Goal: Information Seeking & Learning: Learn about a topic

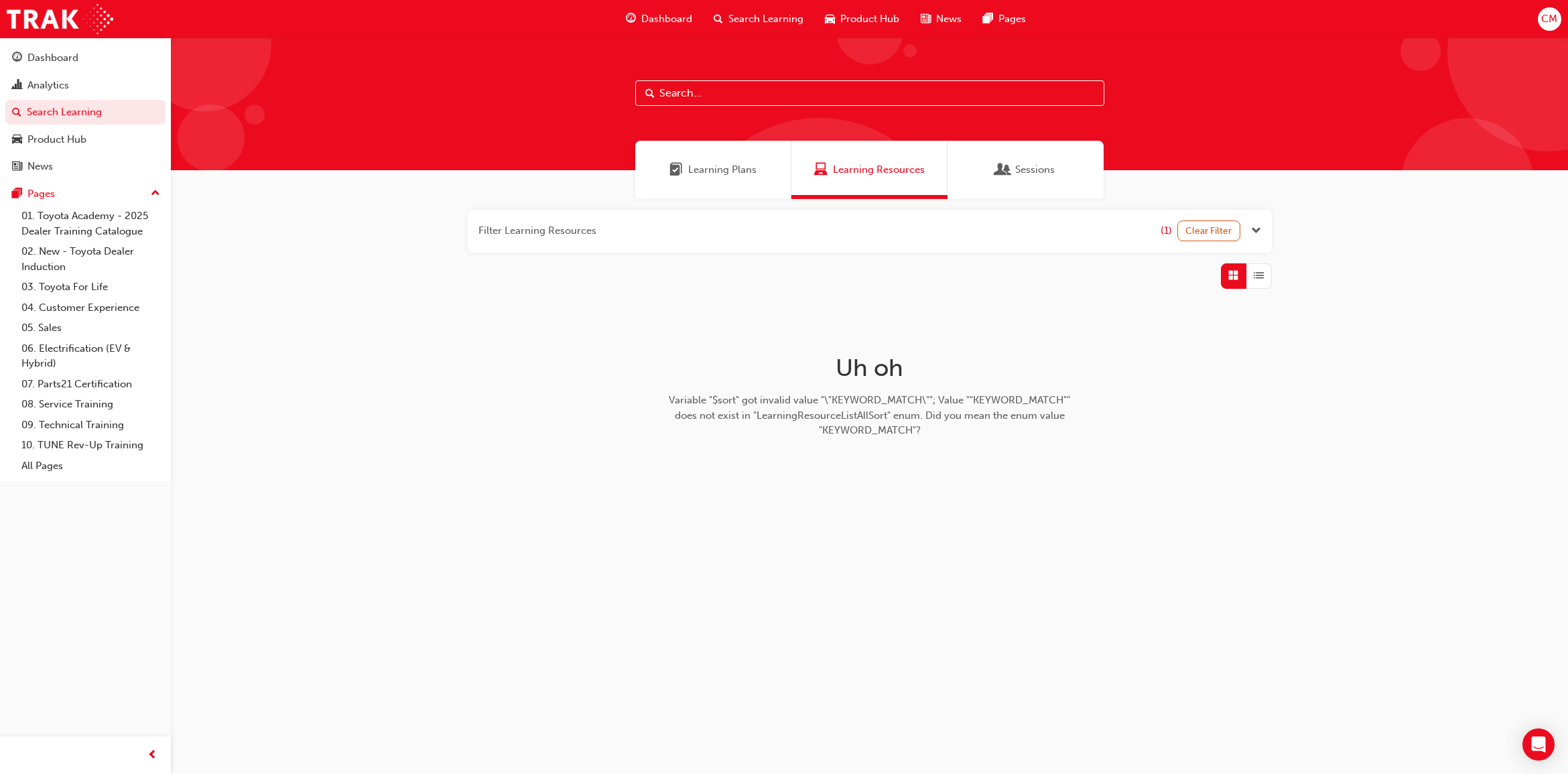
click at [818, 84] on input "text" at bounding box center [870, 93] width 469 height 25
click at [1039, 176] on span "Sessions" at bounding box center [1034, 169] width 40 height 15
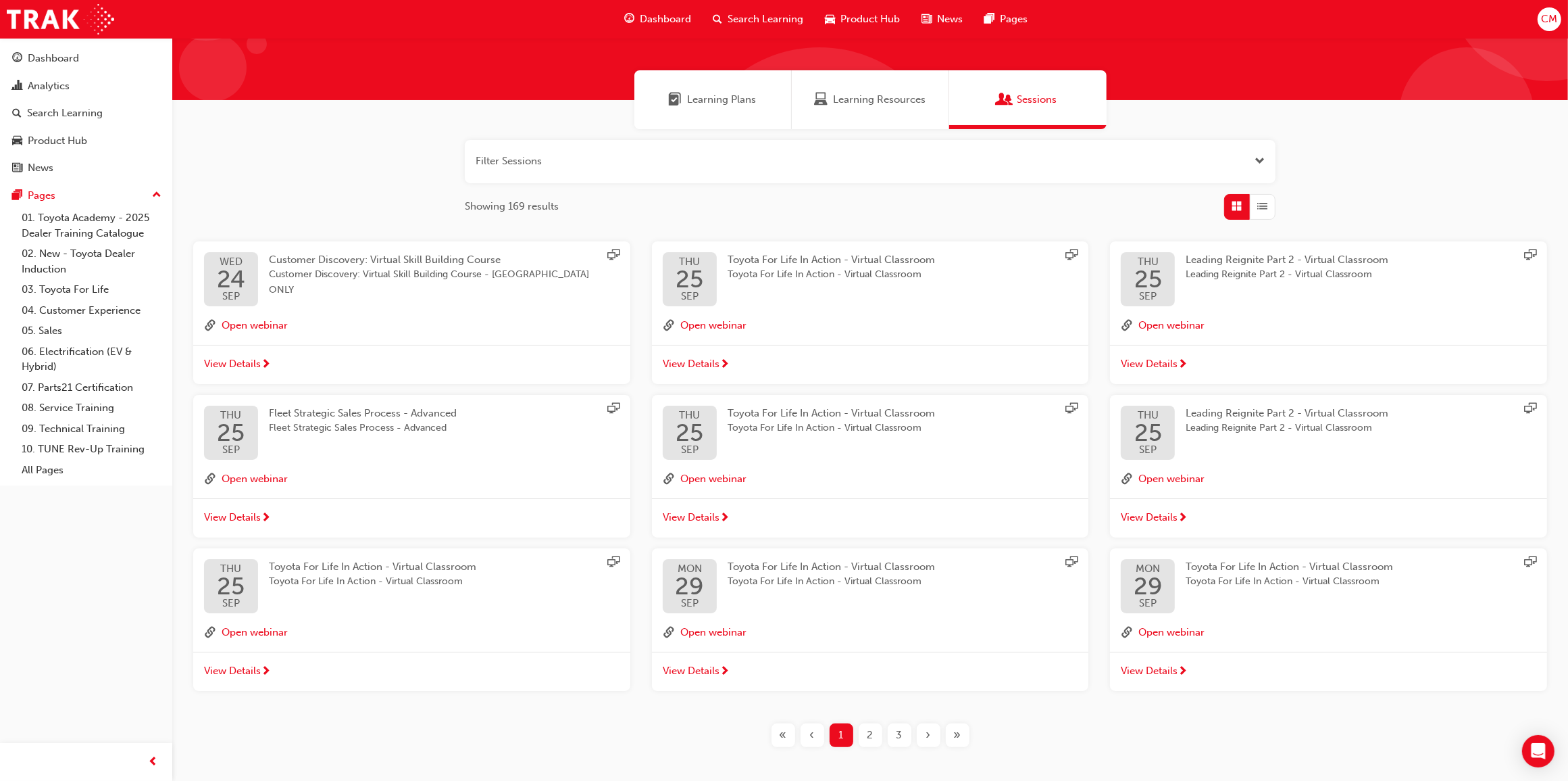
scroll to position [126, 0]
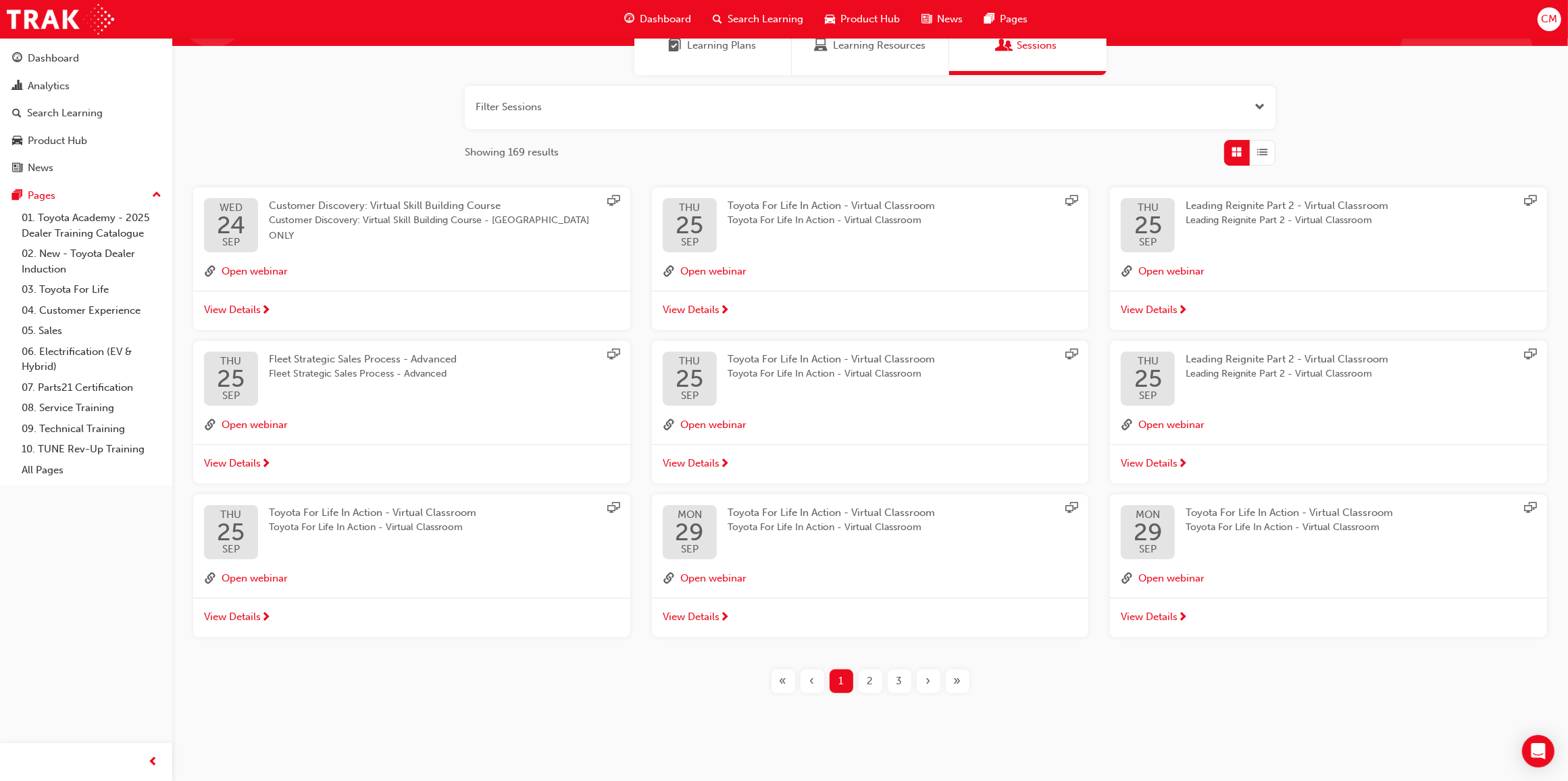
click at [869, 683] on span "2" at bounding box center [870, 681] width 6 height 15
click at [873, 677] on div "2" at bounding box center [870, 681] width 24 height 24
click at [907, 683] on div "3" at bounding box center [899, 681] width 24 height 24
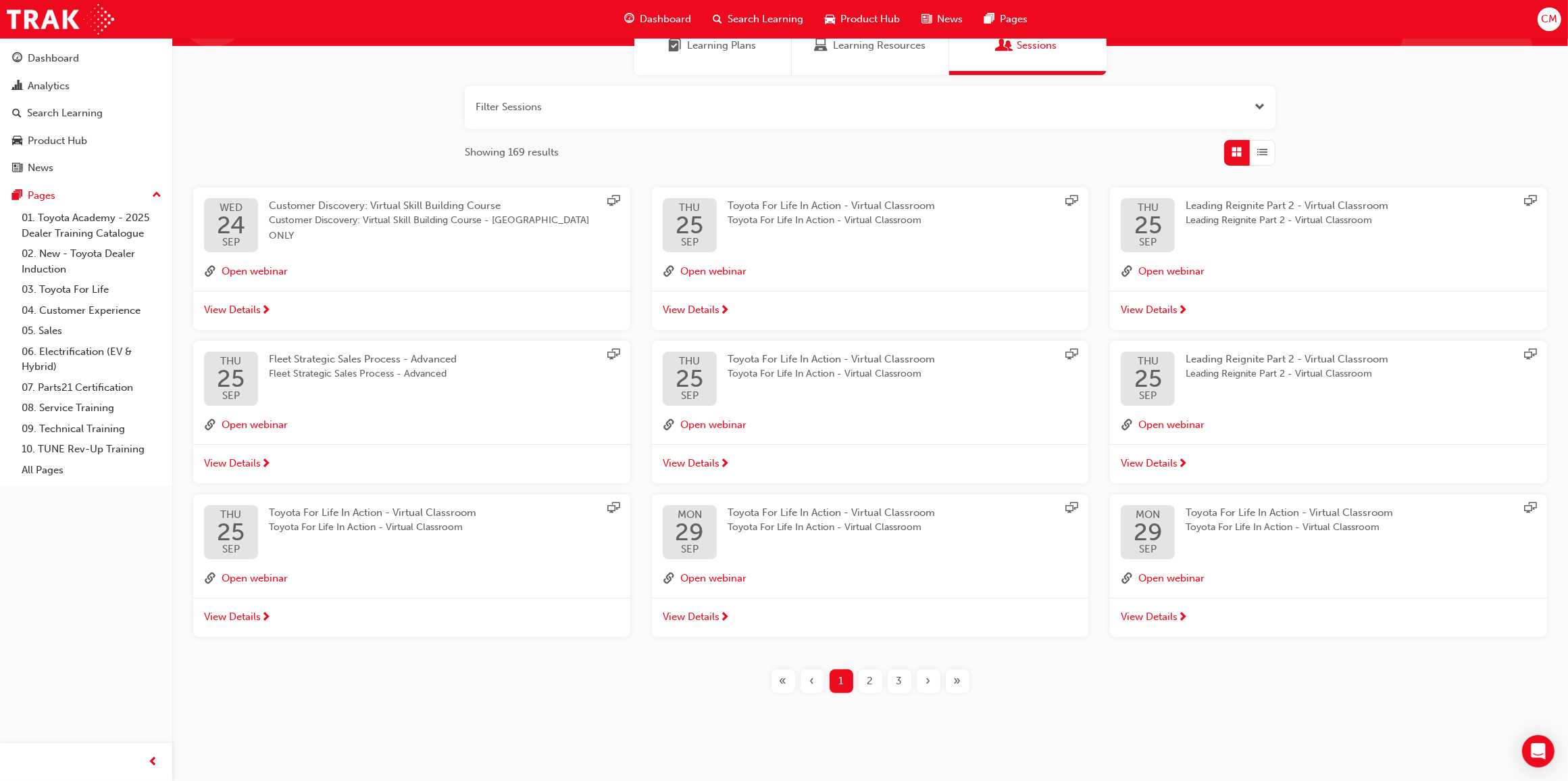
click at [872, 678] on span "2" at bounding box center [870, 681] width 6 height 15
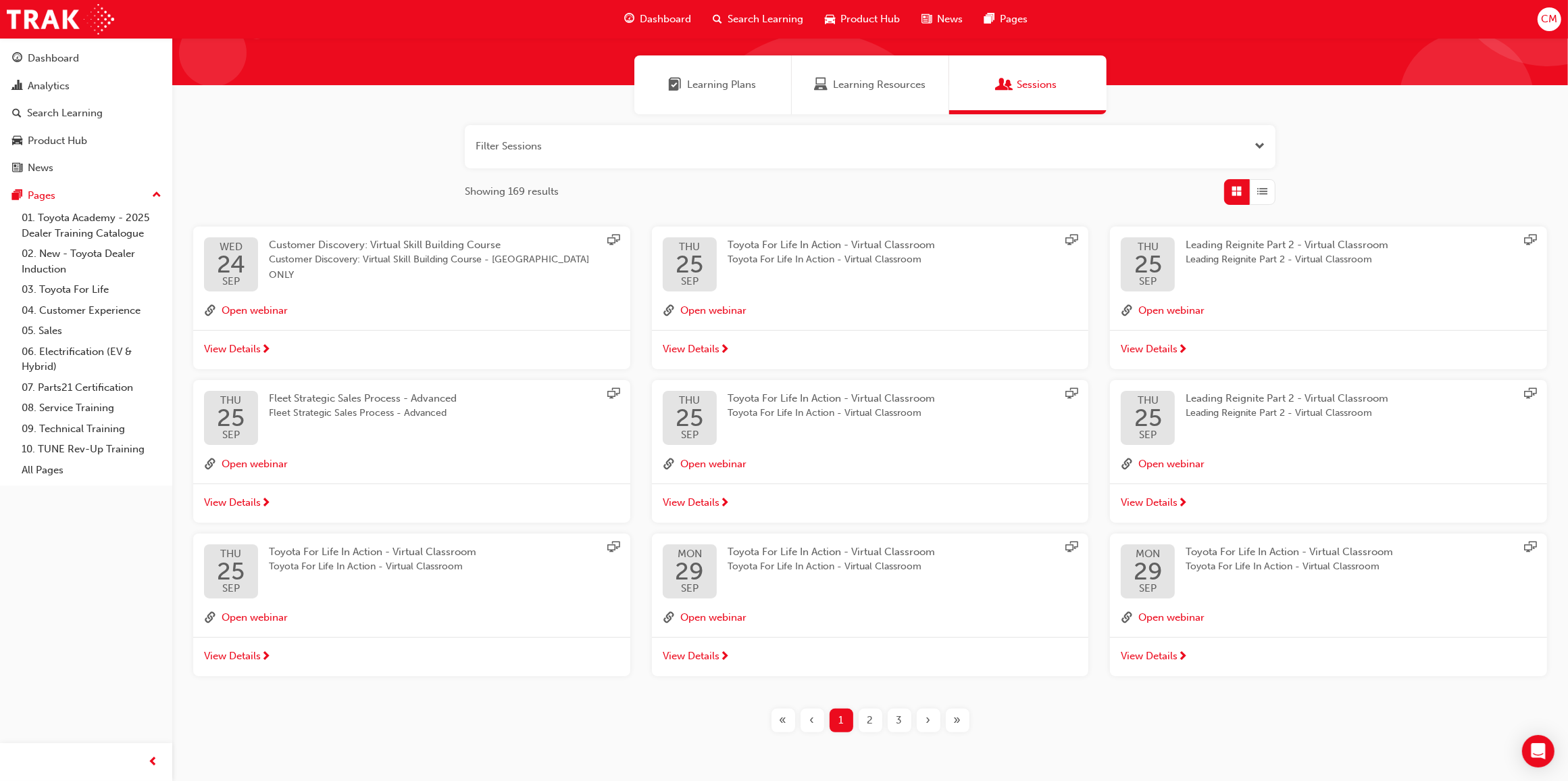
scroll to position [126, 0]
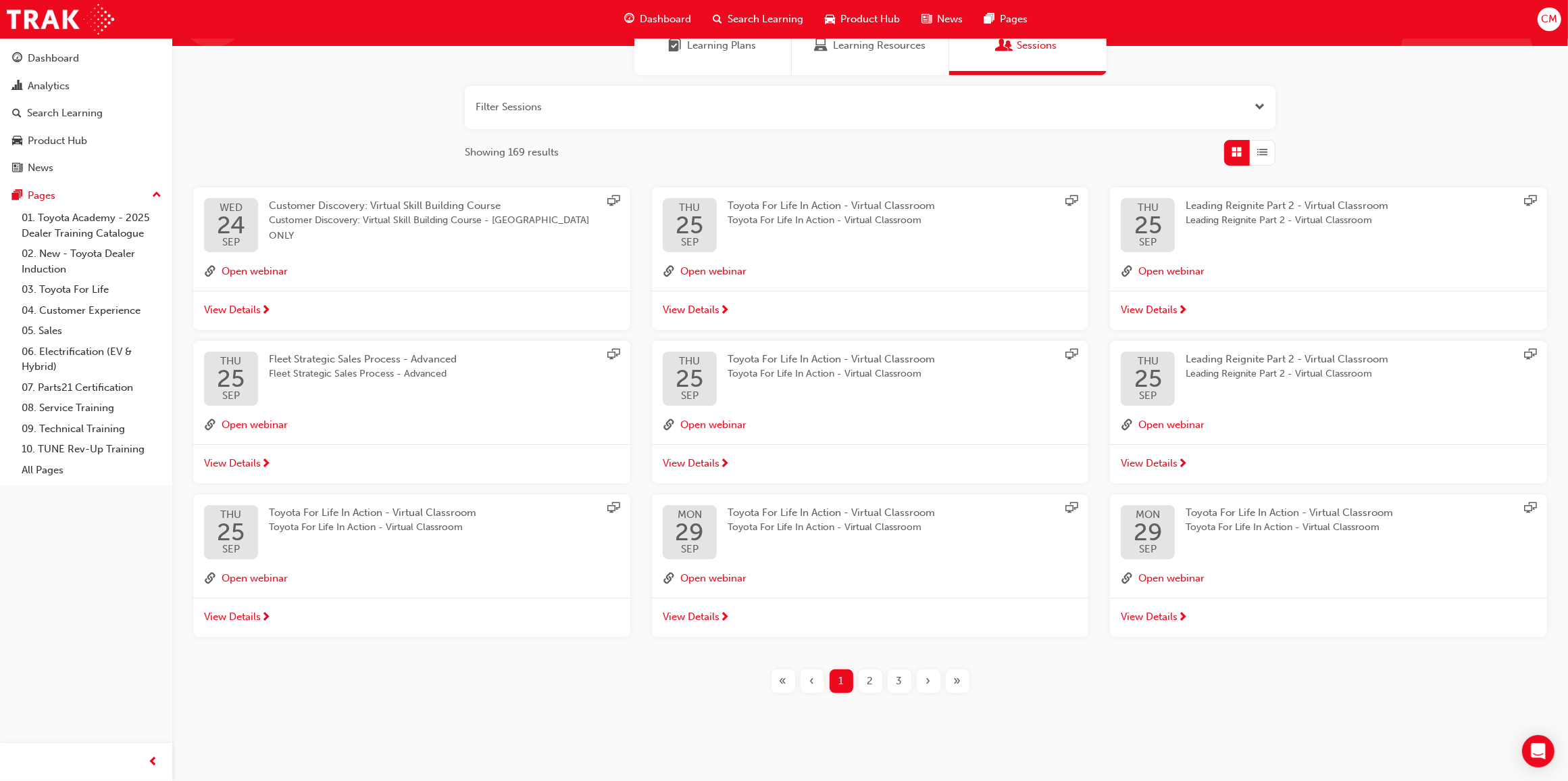
click at [893, 683] on div "3" at bounding box center [899, 681] width 24 height 24
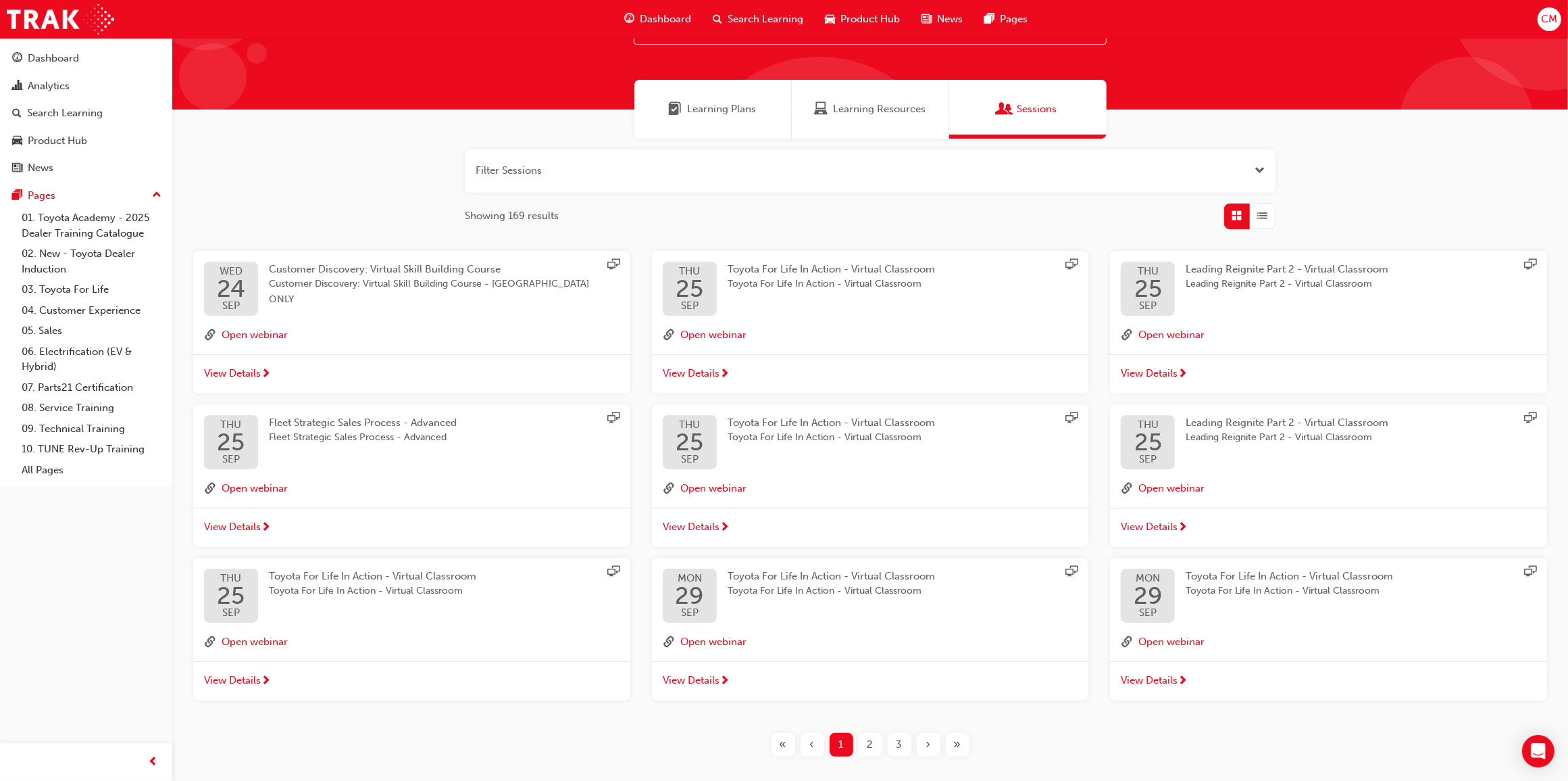
scroll to position [126, 0]
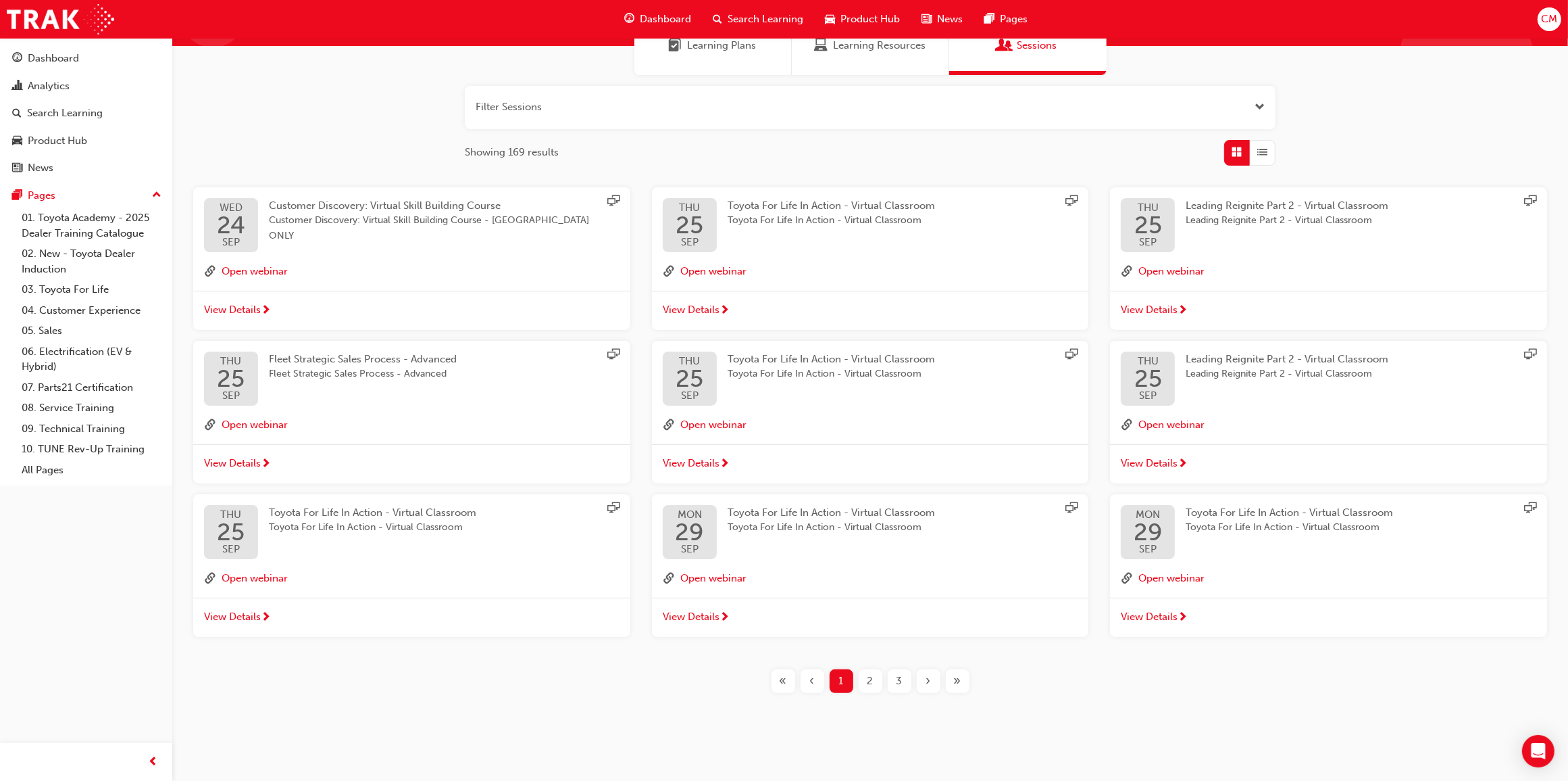
click at [933, 679] on div "›" at bounding box center [928, 681] width 24 height 24
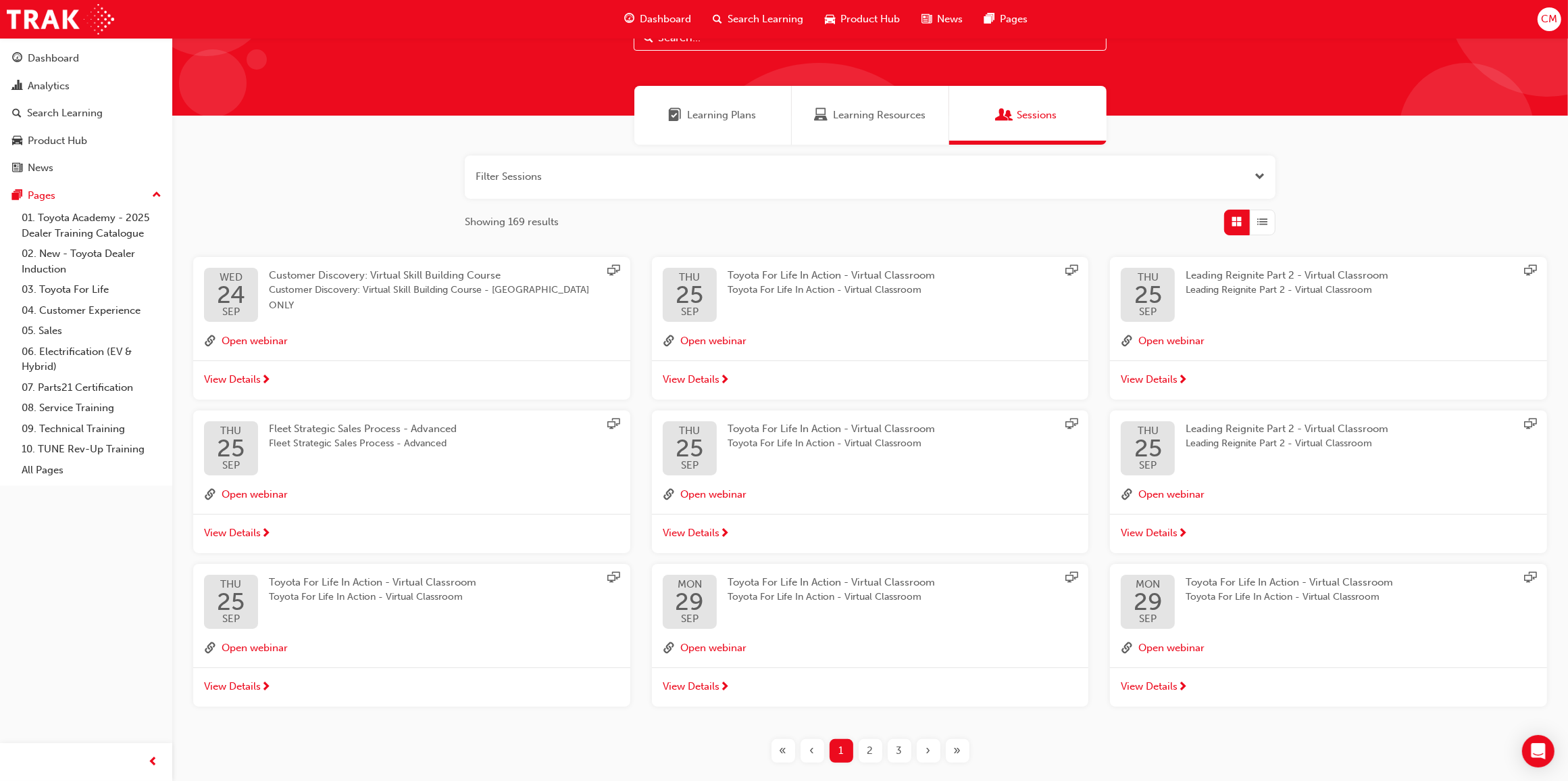
scroll to position [126, 0]
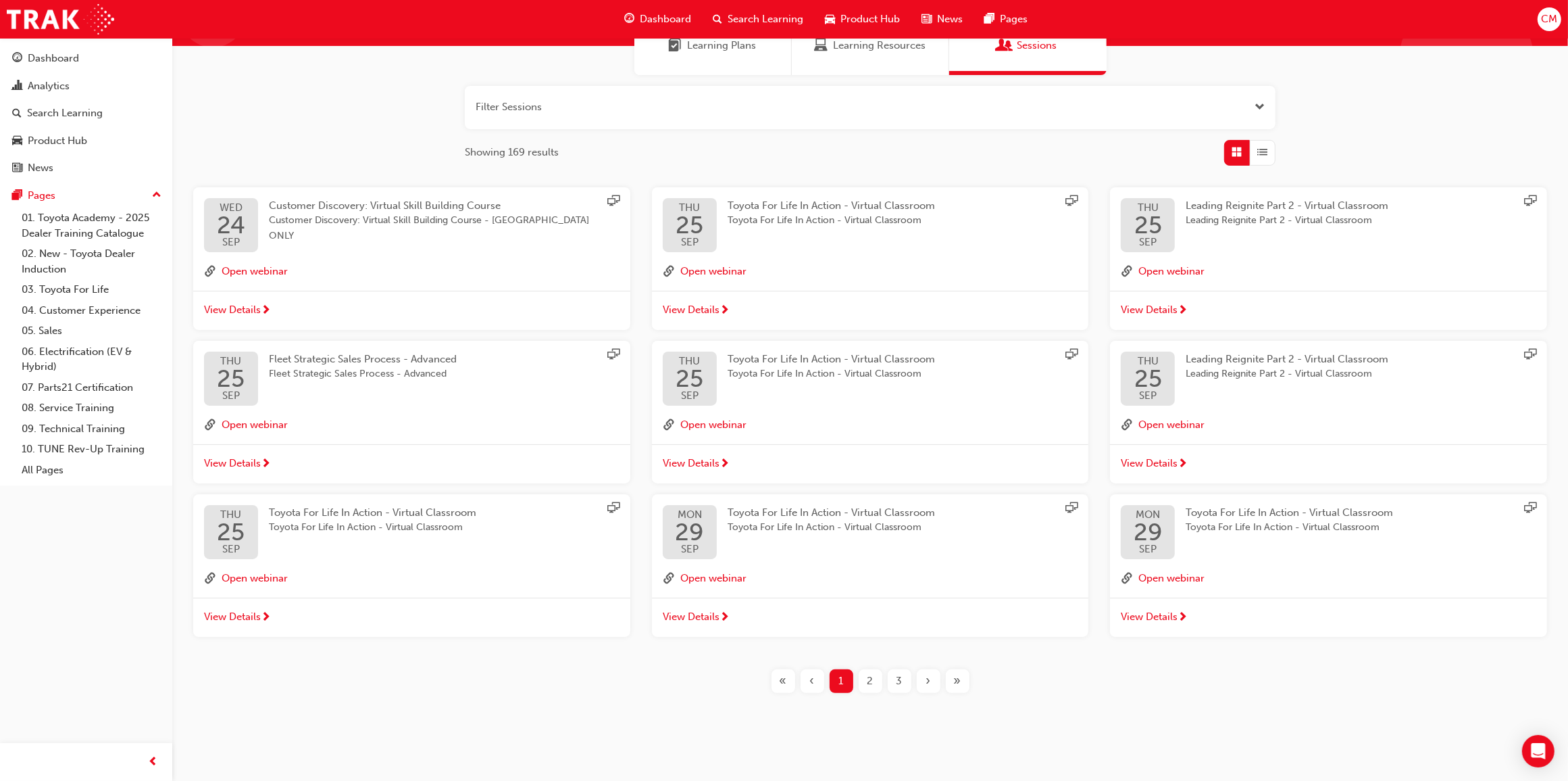
click at [961, 684] on div "»" at bounding box center [957, 681] width 24 height 24
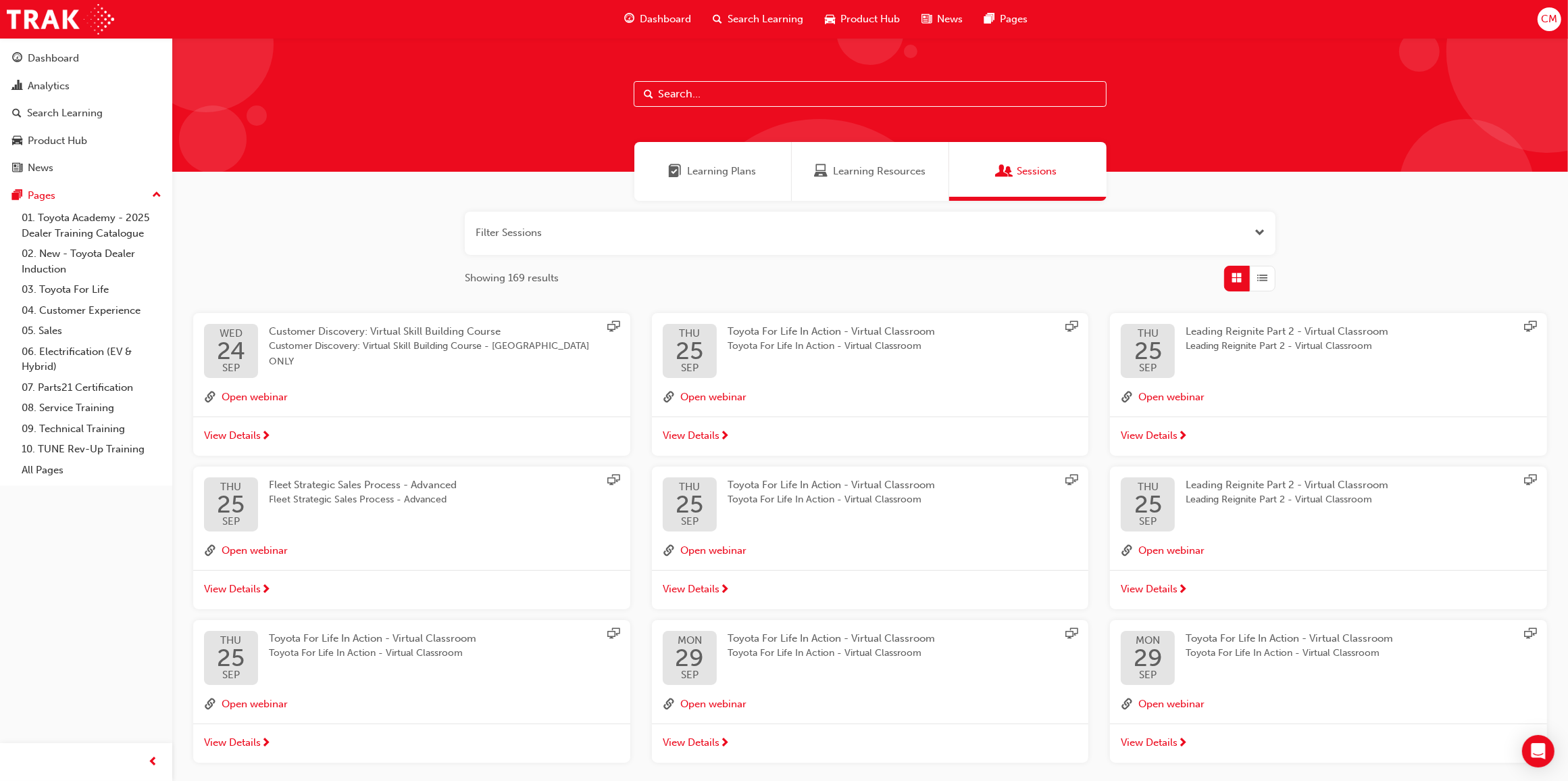
click at [842, 177] on span "Learning Resources" at bounding box center [879, 171] width 92 height 15
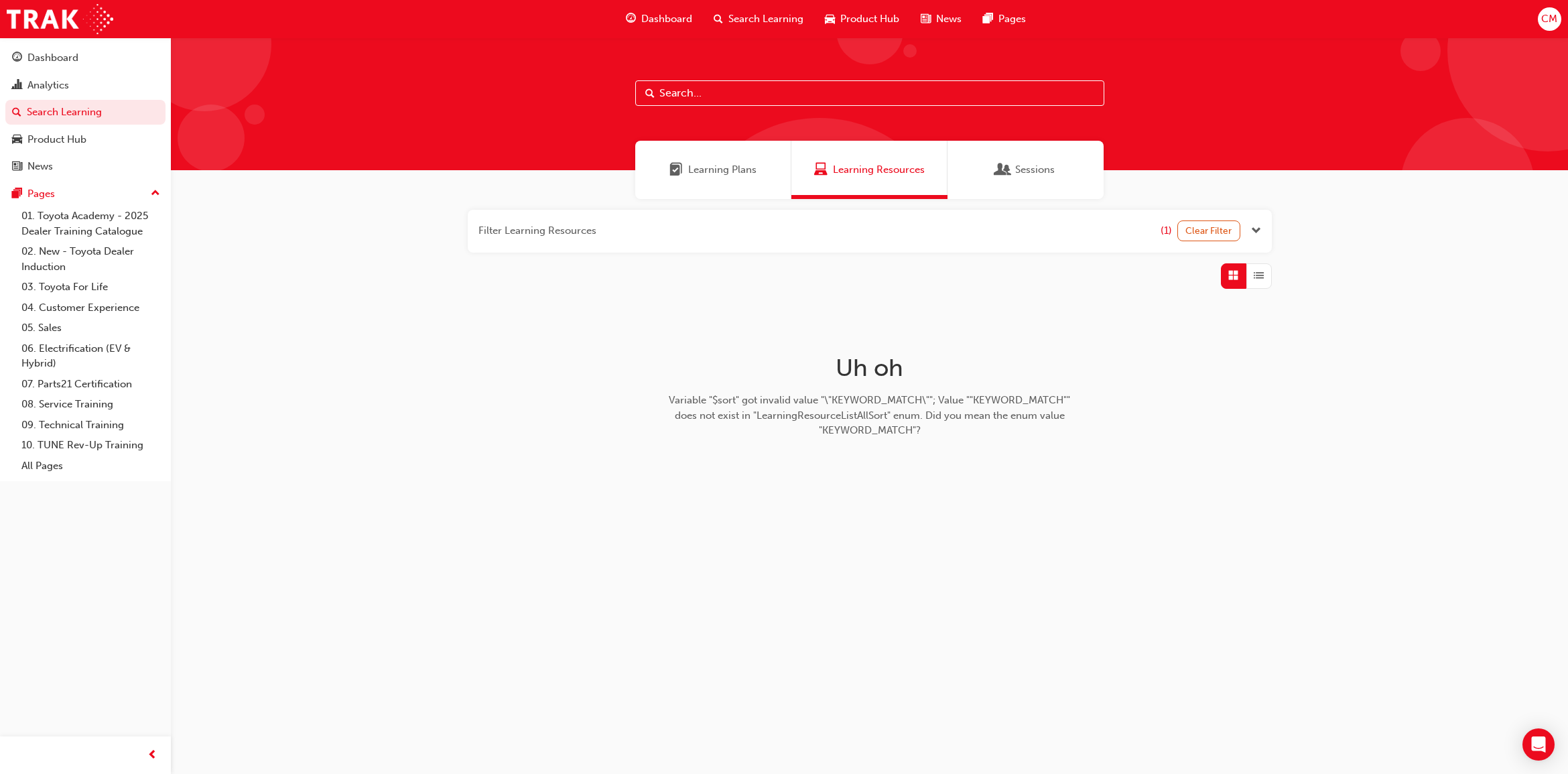
click at [1002, 175] on span "Sessions" at bounding box center [1003, 169] width 14 height 15
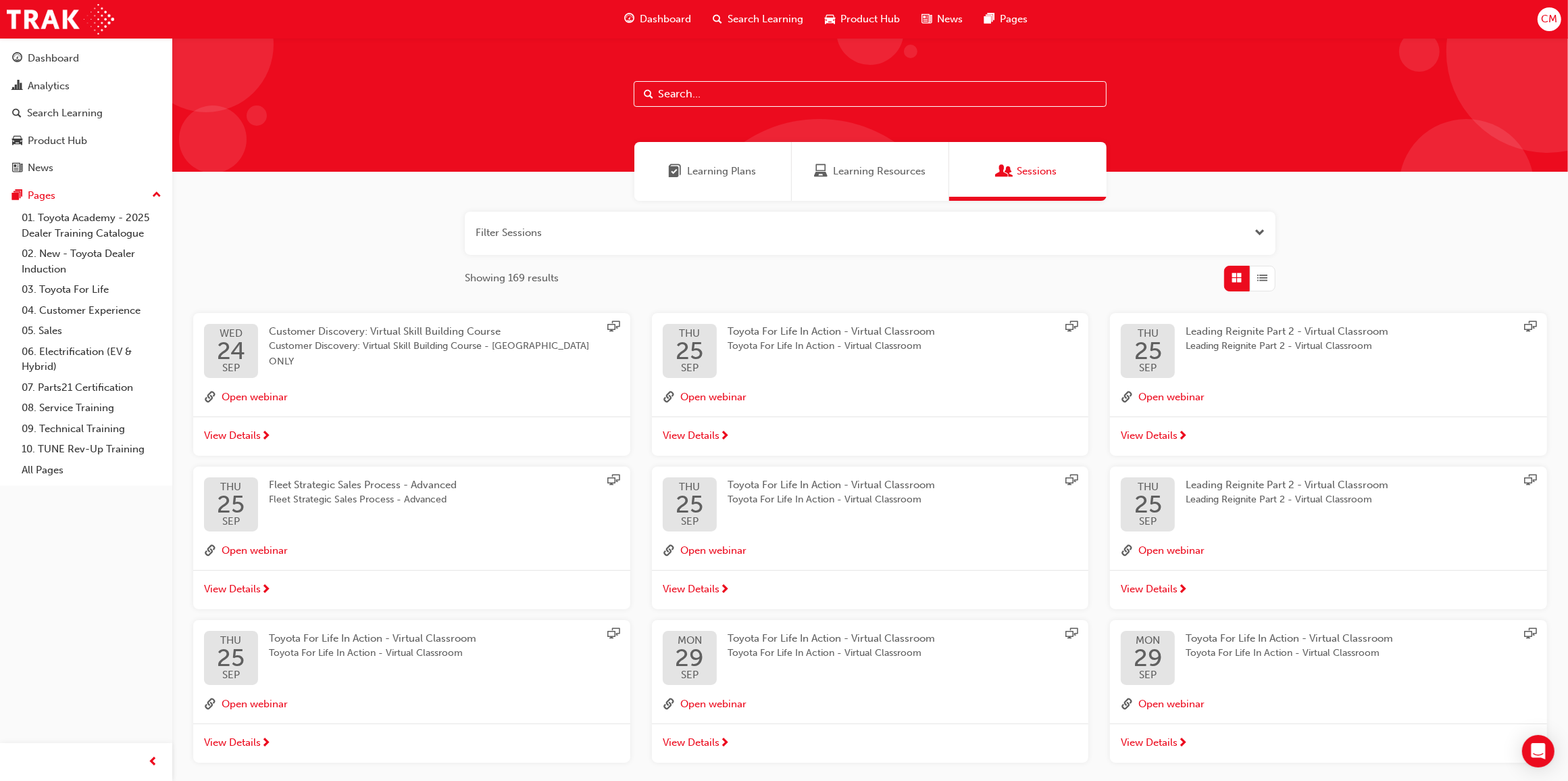
click at [717, 173] on span "Learning Plans" at bounding box center [722, 171] width 69 height 15
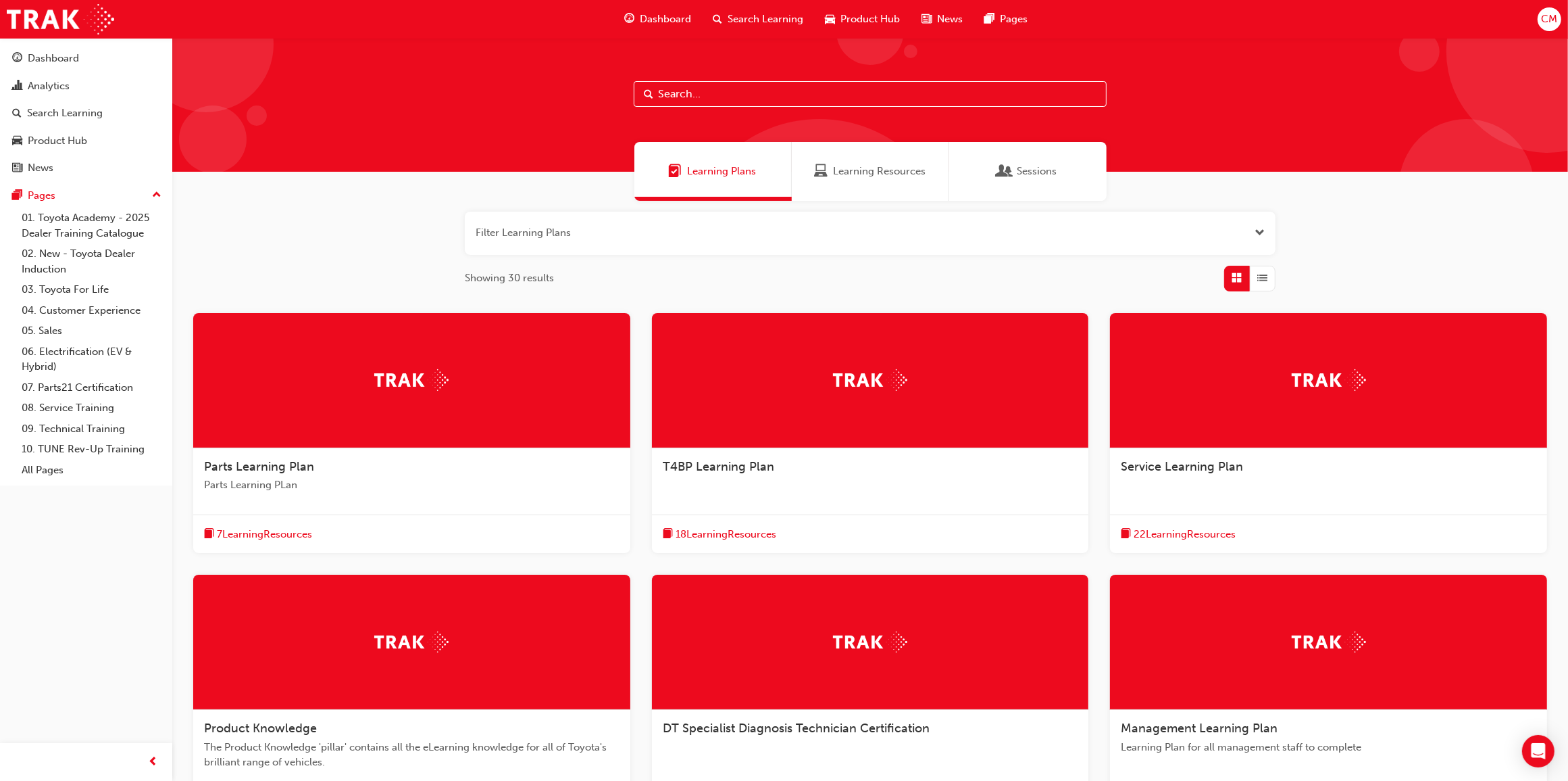
click at [992, 167] on div "Sessions" at bounding box center [1027, 171] width 157 height 59
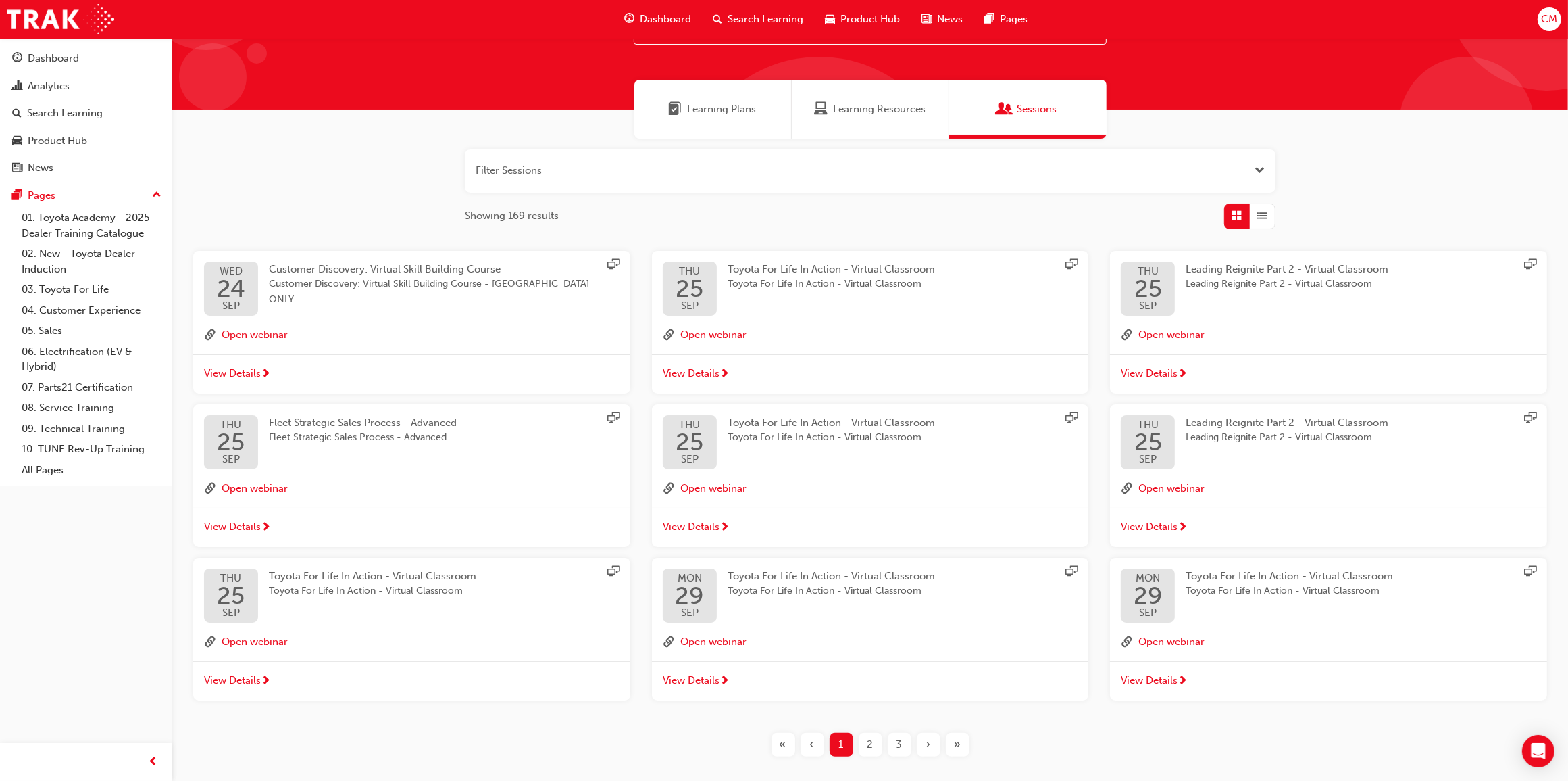
scroll to position [126, 0]
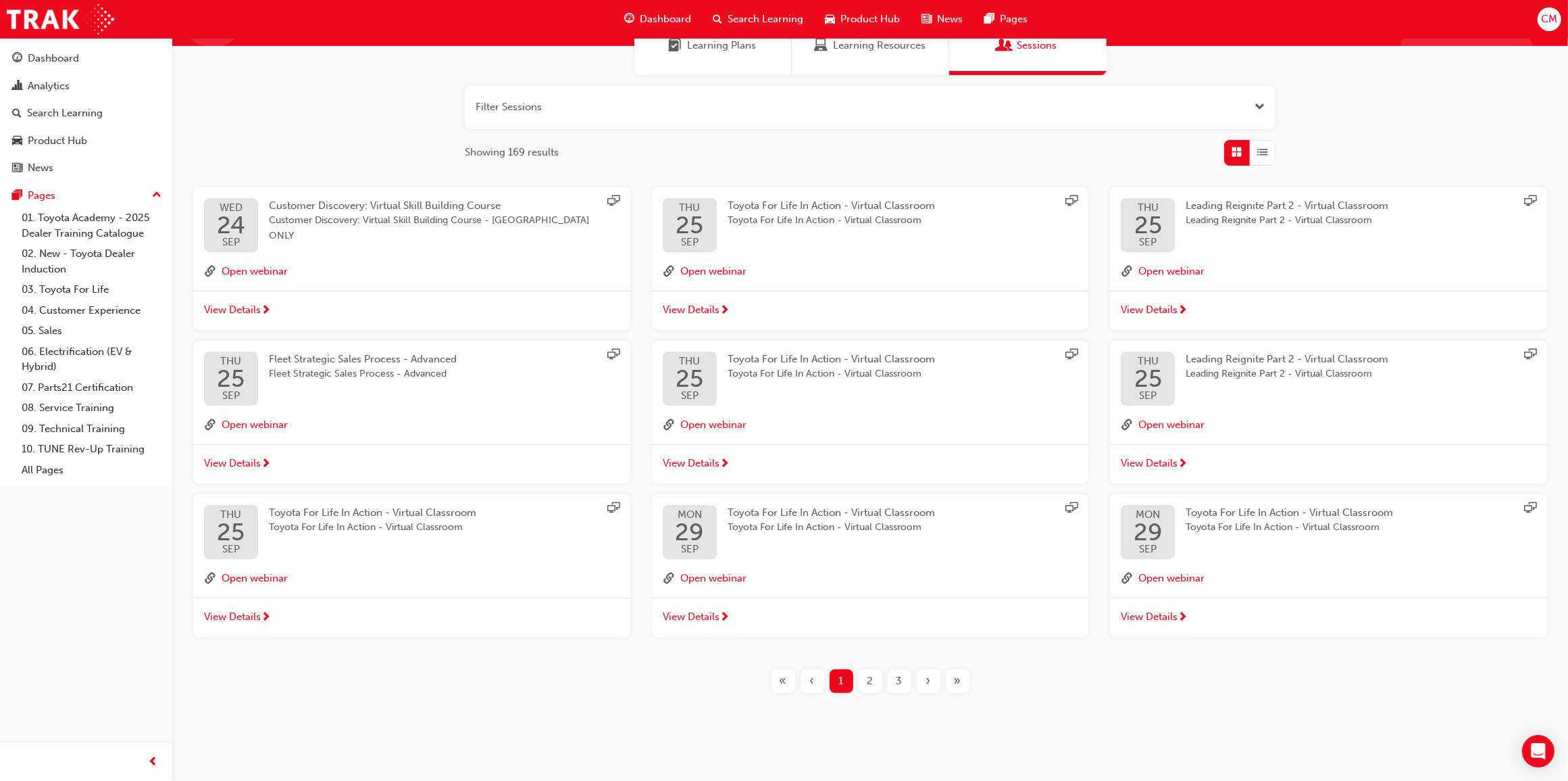
click at [771, 19] on span "Search Learning" at bounding box center [765, 19] width 76 height 15
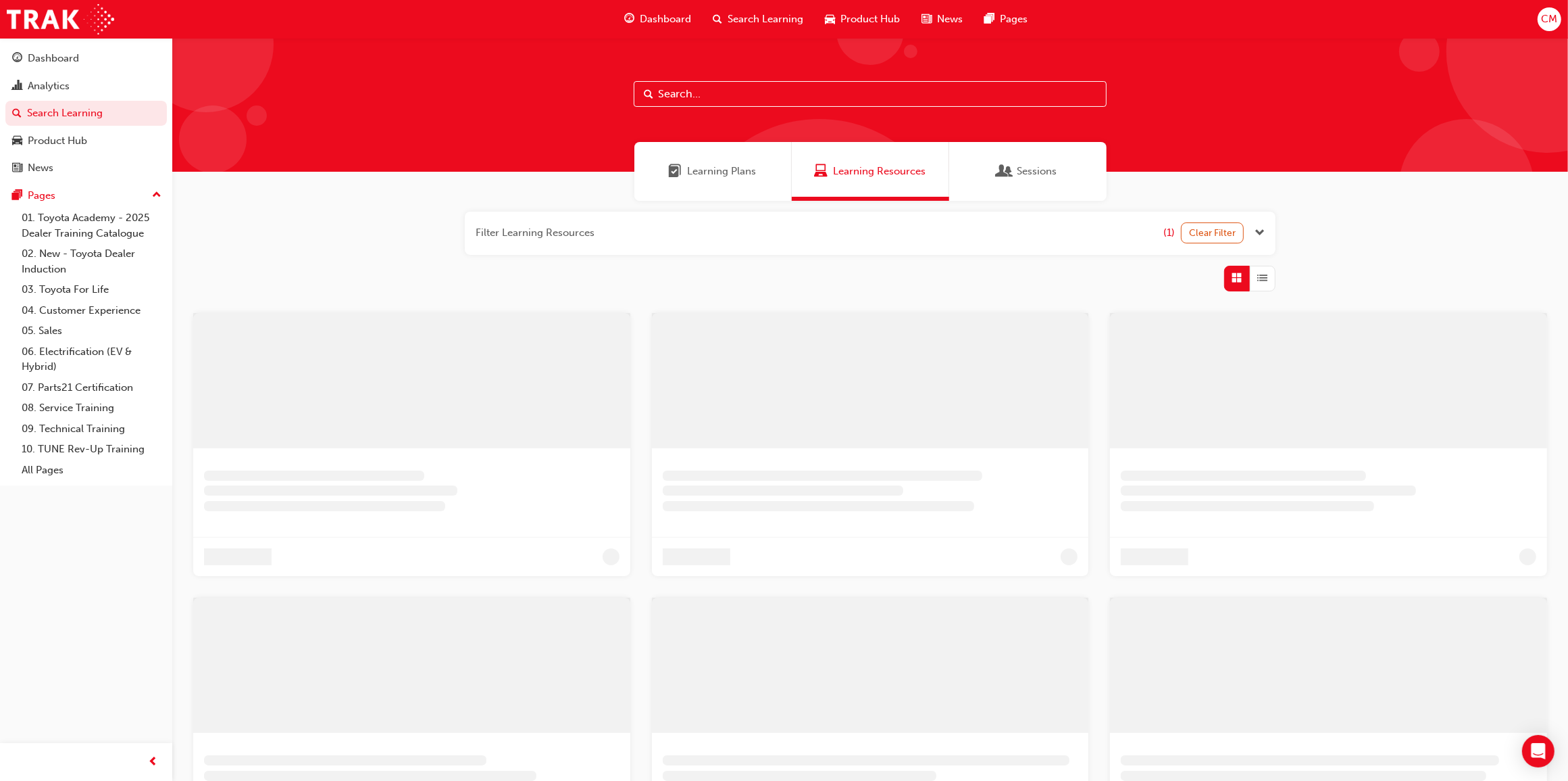
click at [734, 89] on input "text" at bounding box center [870, 94] width 473 height 26
type input "fleet"
click at [990, 169] on div "Sessions" at bounding box center [1027, 171] width 157 height 59
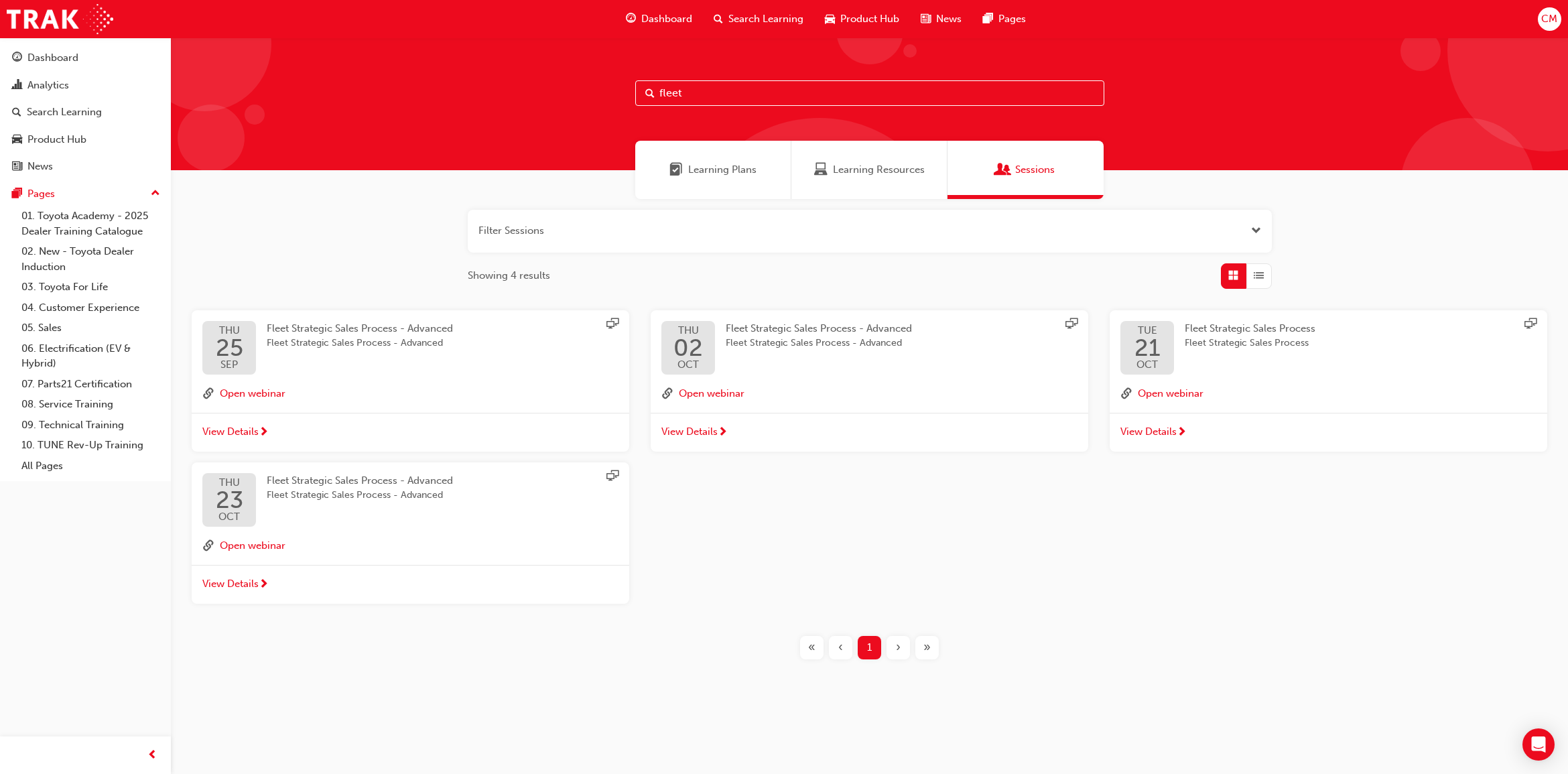
click at [1319, 361] on div "Fleet Strategic Sales Process Fleet Strategic Sales Process" at bounding box center [1261, 347] width 152 height 53
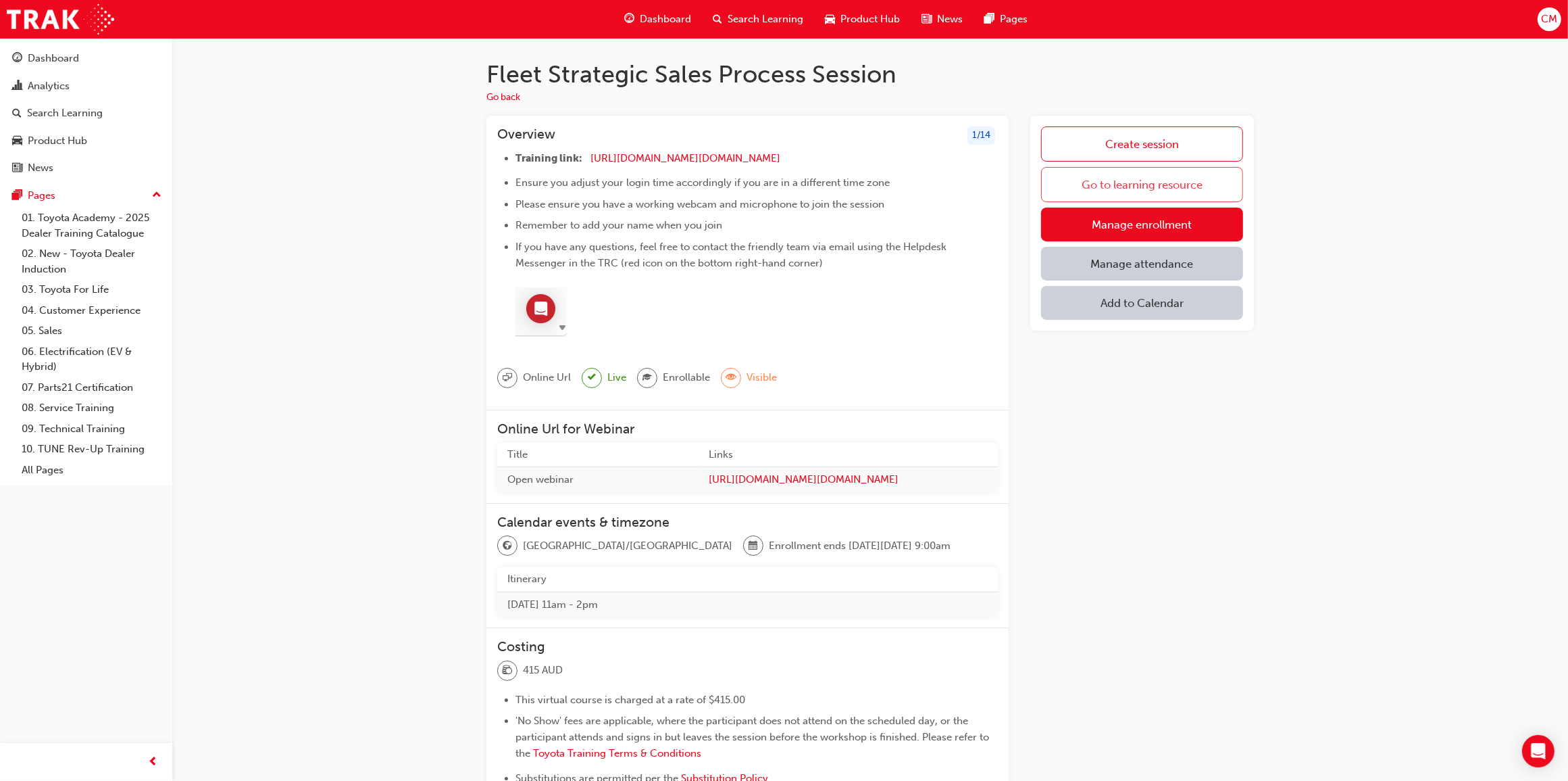
click at [1072, 176] on link "Go to learning resource" at bounding box center [1142, 184] width 202 height 35
